Goal: Task Accomplishment & Management: Manage account settings

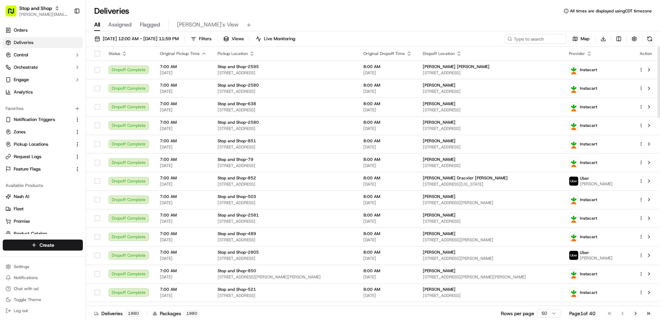
click at [212, 39] on span "Filters" at bounding box center [205, 39] width 12 height 6
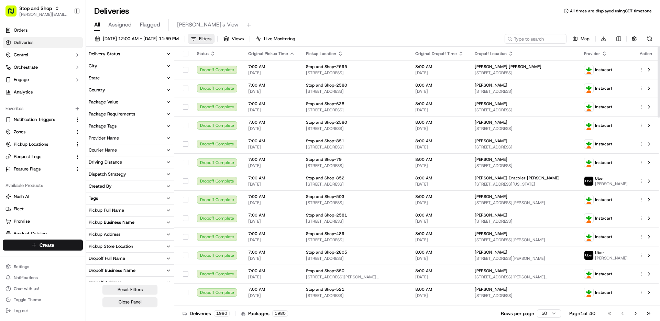
click at [162, 53] on button "Delivery Status" at bounding box center [130, 54] width 88 height 12
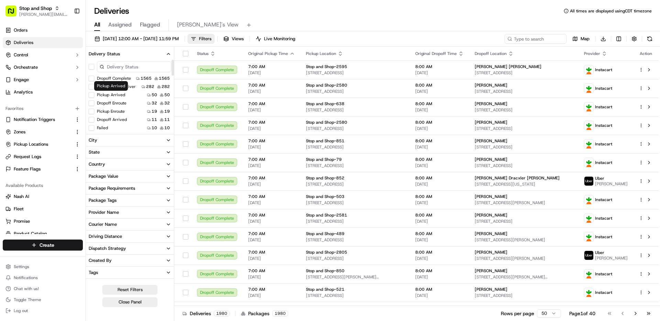
click at [113, 87] on div "Pickup Arrived Pickup Arrived" at bounding box center [111, 86] width 34 height 10
click at [92, 85] on button "Not Assigned Driver" at bounding box center [92, 87] width 6 height 6
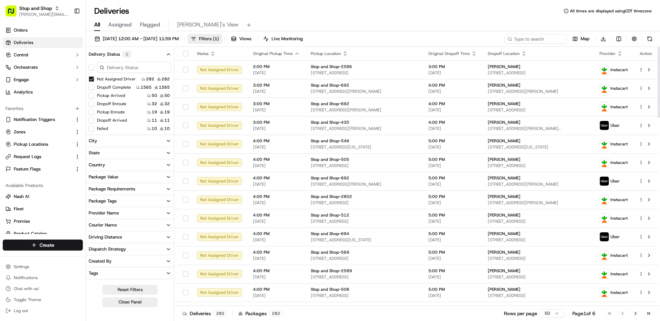
click at [426, 36] on div "[DATE] 12:00 AM - [DATE] 11:59 PM Filters ( 1 ) Views Live Monitoring Map Downl…" at bounding box center [373, 40] width 574 height 13
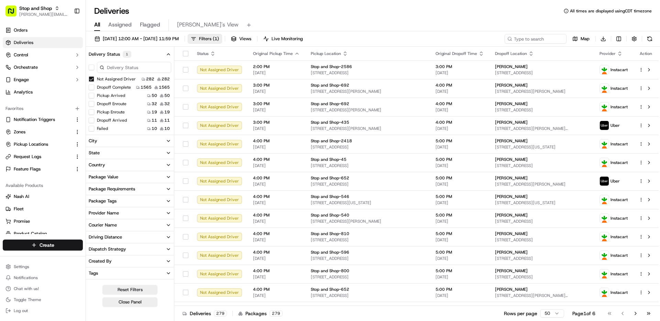
click at [432, 39] on div "[DATE] 12:00 AM - [DATE] 11:59 PM Filters ( 1 ) Views Live Monitoring Map Downl…" at bounding box center [373, 40] width 574 height 13
click at [650, 107] on button at bounding box center [649, 107] width 8 height 8
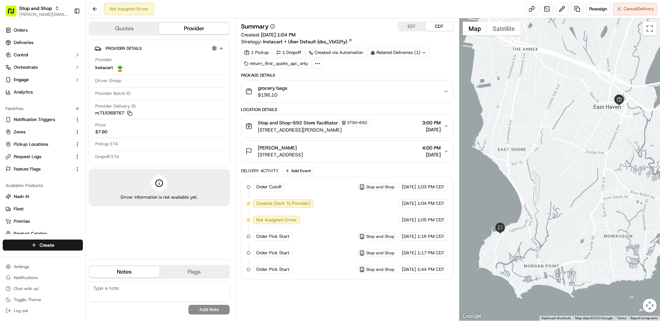
click at [404, 68] on div "Summary EDT CDT Created: 09/16/2025 1:04 PM Strategy: Instacart + Uber Default …" at bounding box center [347, 151] width 212 height 258
click at [389, 66] on div "1 Pickup 1 Dropoff Created via Automation Related Deliveries (1) return_first_q…" at bounding box center [347, 58] width 212 height 21
click at [379, 73] on div "Package Details" at bounding box center [347, 76] width 212 height 6
click at [372, 65] on div "1 Pickup 1 Dropoff Created via Automation Related Deliveries (1) return_first_q…" at bounding box center [347, 58] width 212 height 21
click at [393, 71] on div "Summary EDT CDT Created: 09/16/2025 1:04 PM Strategy: Instacart + Uber Default …" at bounding box center [347, 151] width 212 height 258
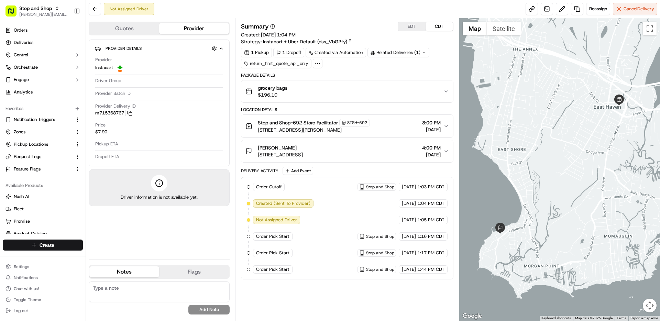
click at [392, 67] on div "1 Pickup 1 Dropoff Created via Automation Related Deliveries (1) return_first_q…" at bounding box center [347, 58] width 212 height 21
click at [400, 67] on div "1 Pickup 1 Dropoff Created via Automation Related Deliveries (1) return_first_q…" at bounding box center [347, 58] width 212 height 21
click at [44, 121] on span "Notification Triggers" at bounding box center [34, 120] width 41 height 6
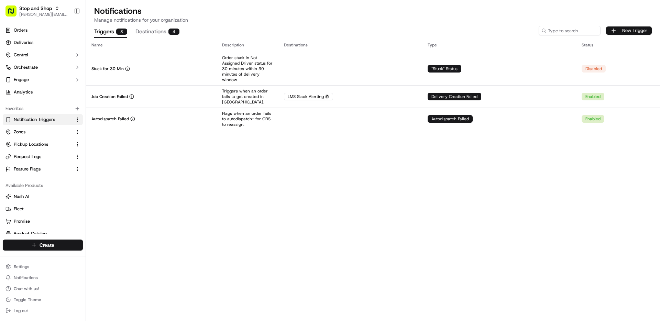
click at [640, 31] on button "New Trigger" at bounding box center [629, 30] width 46 height 8
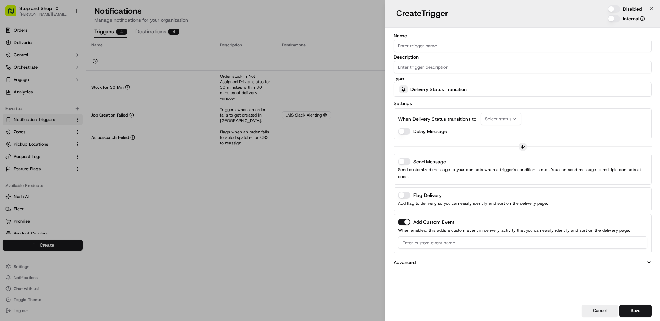
click at [454, 87] on span "Delivery Status Transition" at bounding box center [439, 89] width 56 height 7
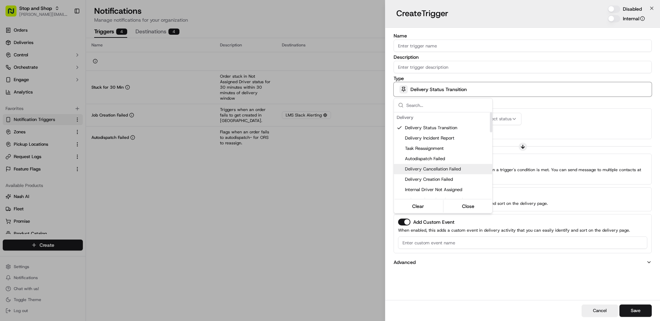
click at [465, 167] on span "Delivery Cancellation Failed" at bounding box center [447, 169] width 85 height 6
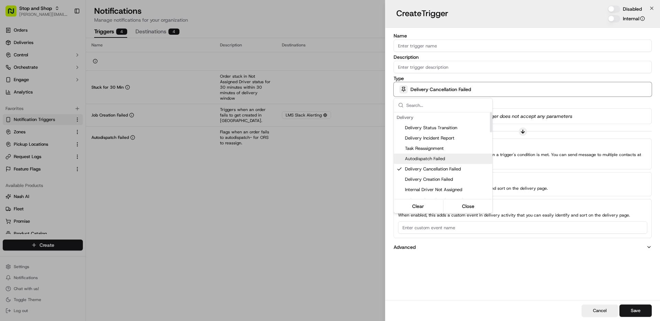
click at [552, 114] on div at bounding box center [330, 160] width 660 height 321
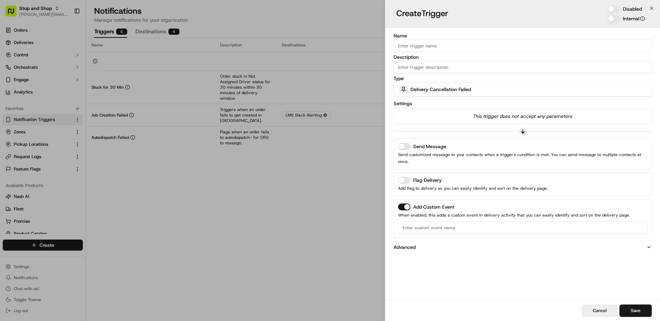
click at [520, 250] on div "Name Description Type Delivery Cancellation Failed Settings This trigger does n…" at bounding box center [523, 164] width 275 height 272
click at [521, 248] on div "Name Description Type Delivery Cancellation Failed Settings This trigger does n…" at bounding box center [523, 164] width 275 height 272
click at [514, 254] on div "Name Description Type Delivery Cancellation Failed Settings This trigger does n…" at bounding box center [523, 164] width 275 height 272
